Goal: Check status: Check status

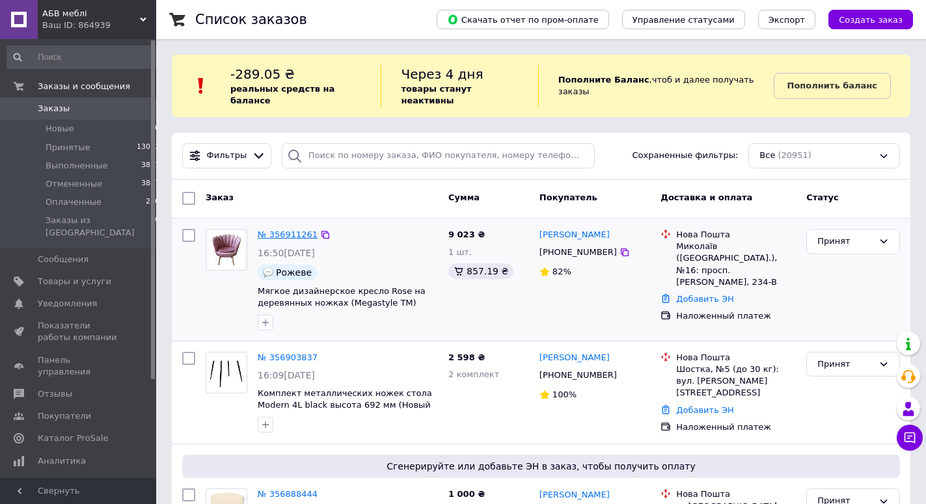
click at [295, 230] on link "№ 356911261" at bounding box center [288, 235] width 60 height 10
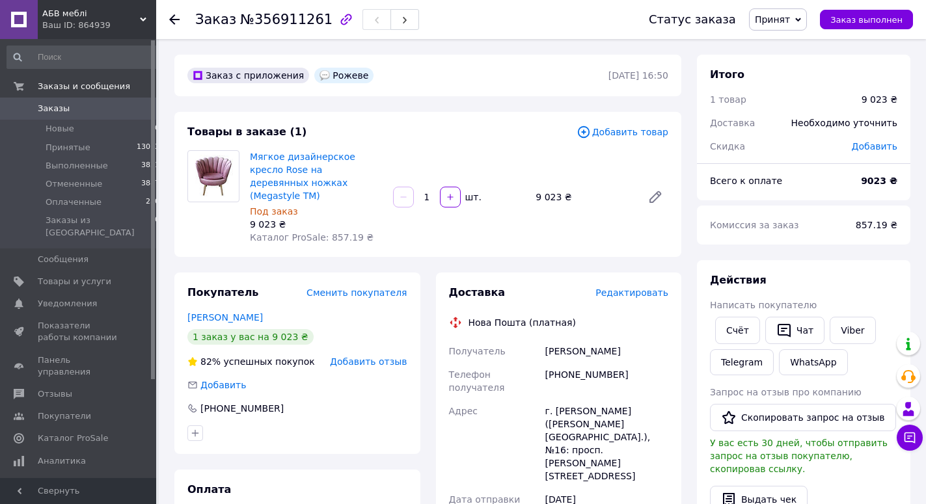
click at [284, 25] on span "№356911261" at bounding box center [286, 20] width 92 height 16
copy span "356911261"
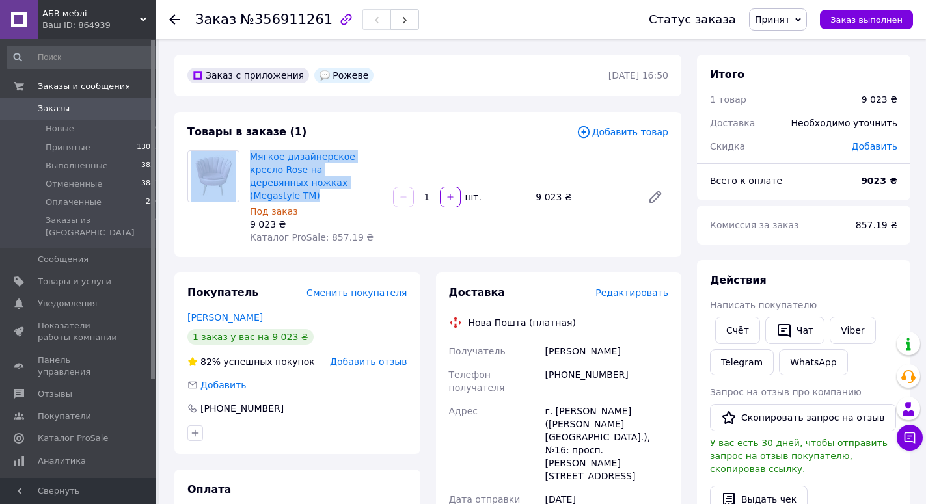
drag, startPoint x: 243, startPoint y: 156, endPoint x: 373, endPoint y: 189, distance: 133.7
click at [373, 189] on div "Мягкое дизайнерское кресло Rose на деревянных ножках (Megastyle ТМ) Под заказ 9…" at bounding box center [427, 197] width 491 height 94
copy div "Мягкое дизайнерское кресло Rose на деревянных ножках (Megastyle ТМ)"
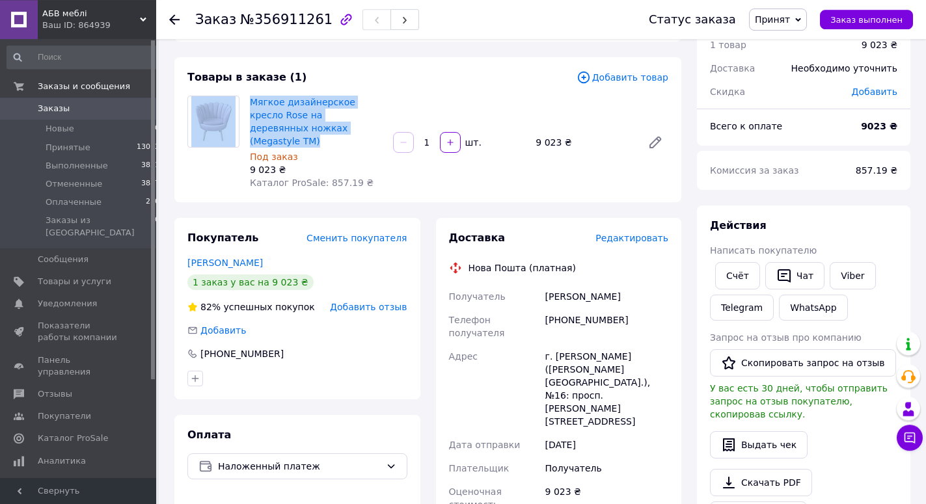
scroll to position [199, 0]
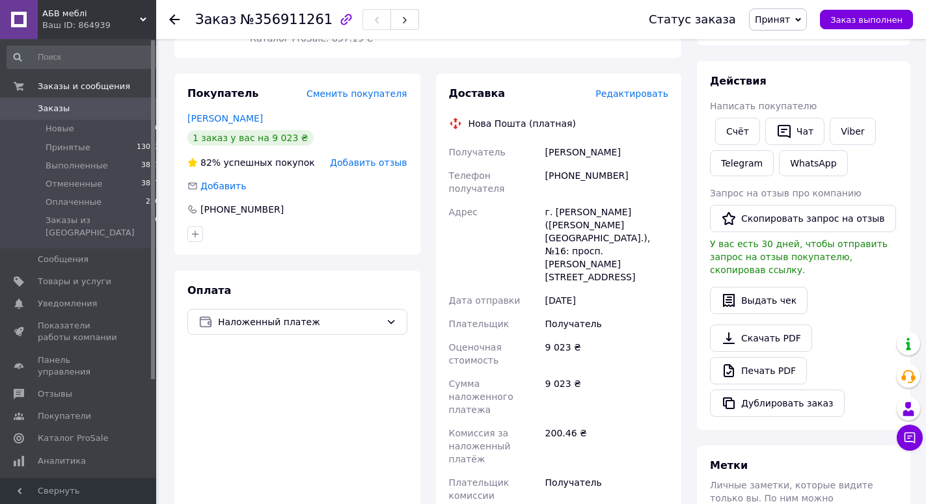
click at [586, 143] on div "[PERSON_NAME]" at bounding box center [607, 152] width 128 height 23
drag, startPoint x: 561, startPoint y: 161, endPoint x: 634, endPoint y: 170, distance: 72.7
click at [634, 170] on div "[PHONE_NUMBER]" at bounding box center [607, 182] width 128 height 36
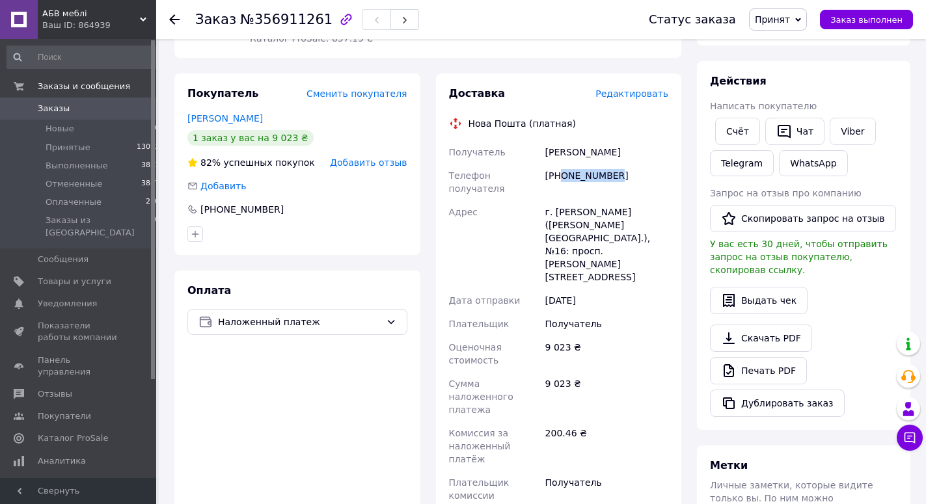
scroll to position [0, 0]
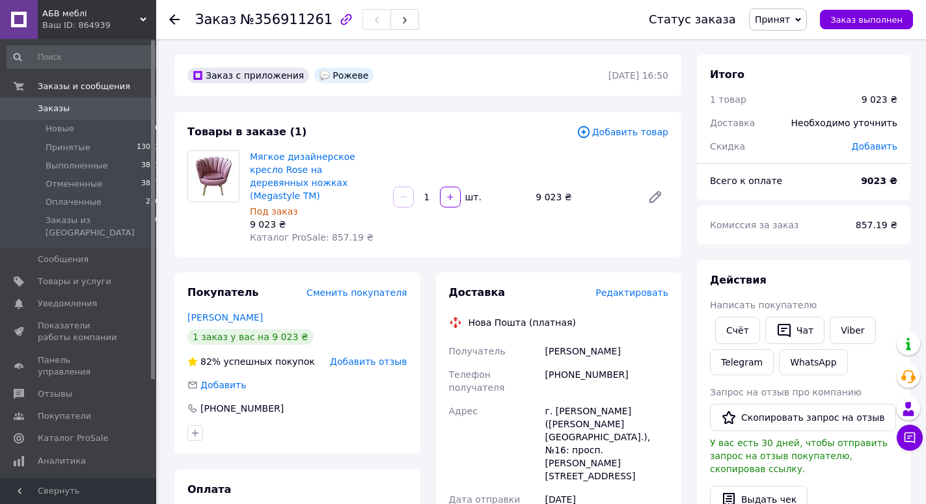
click at [557, 239] on div "Товары в заказе (1) Добавить товар Мягкое дизайнерское кресло Rose на деревянны…" at bounding box center [427, 184] width 507 height 145
click at [498, 241] on div "Товары в заказе (1) Добавить товар Мягкое дизайнерское кресло Rose на деревянны…" at bounding box center [427, 184] width 507 height 145
click at [320, 168] on link "Мягкое дизайнерское кресло Rose на деревянных ножках (Megastyle ТМ)" at bounding box center [302, 176] width 105 height 49
